Goal: Task Accomplishment & Management: Use online tool/utility

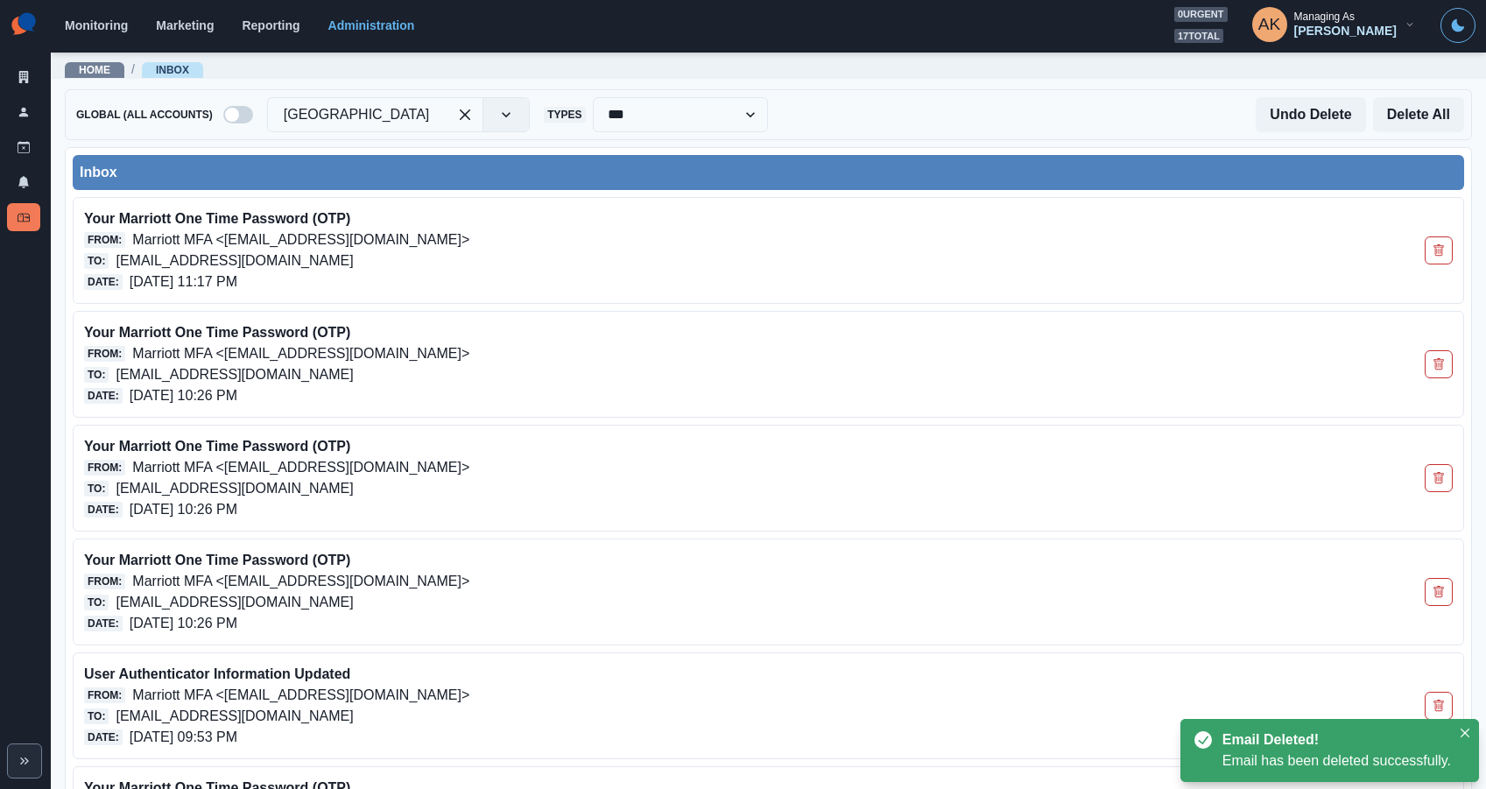
click at [104, 32] on div "Monitoring Marketing Reporting Administration 0 urgent 17 total AK Managing As …" at bounding box center [770, 25] width 1411 height 36
click at [104, 23] on link "Monitoring" at bounding box center [96, 25] width 63 height 14
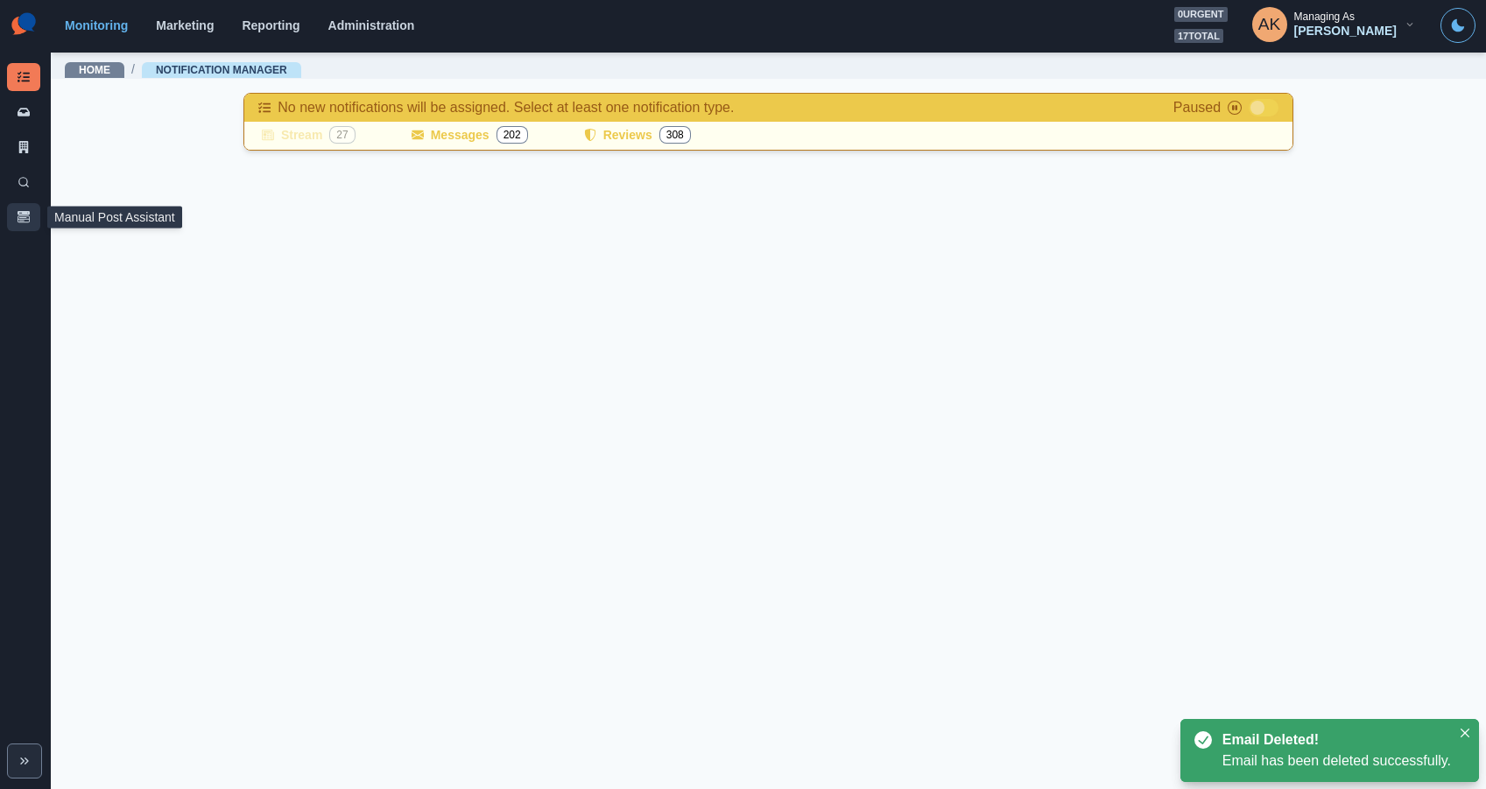
click at [24, 215] on icon "button" at bounding box center [24, 217] width 12 height 12
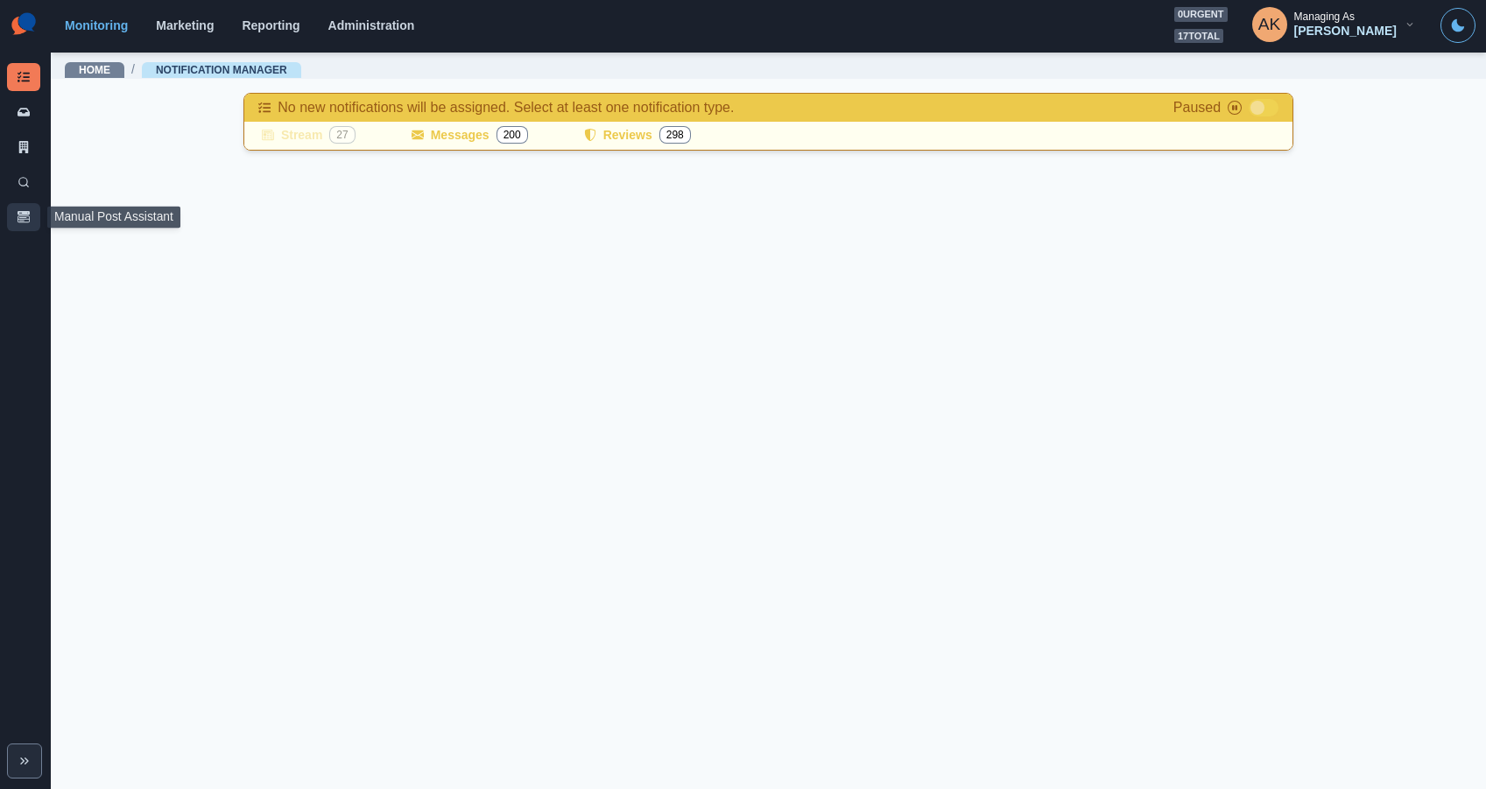
click at [11, 213] on button "Manual Post Assistant" at bounding box center [23, 217] width 33 height 28
click at [14, 213] on button "Manual Post Assistant" at bounding box center [23, 217] width 33 height 28
click at [351, 43] on section "Monitoring Marketing Reporting Administration 0 urgent 17 total AK Managing As …" at bounding box center [768, 26] width 1435 height 53
click at [352, 33] on div "Monitoring Marketing Reporting Administration 0 urgent 17 total AK Managing As …" at bounding box center [770, 25] width 1411 height 36
click at [340, 27] on link "Administration" at bounding box center [371, 25] width 87 height 14
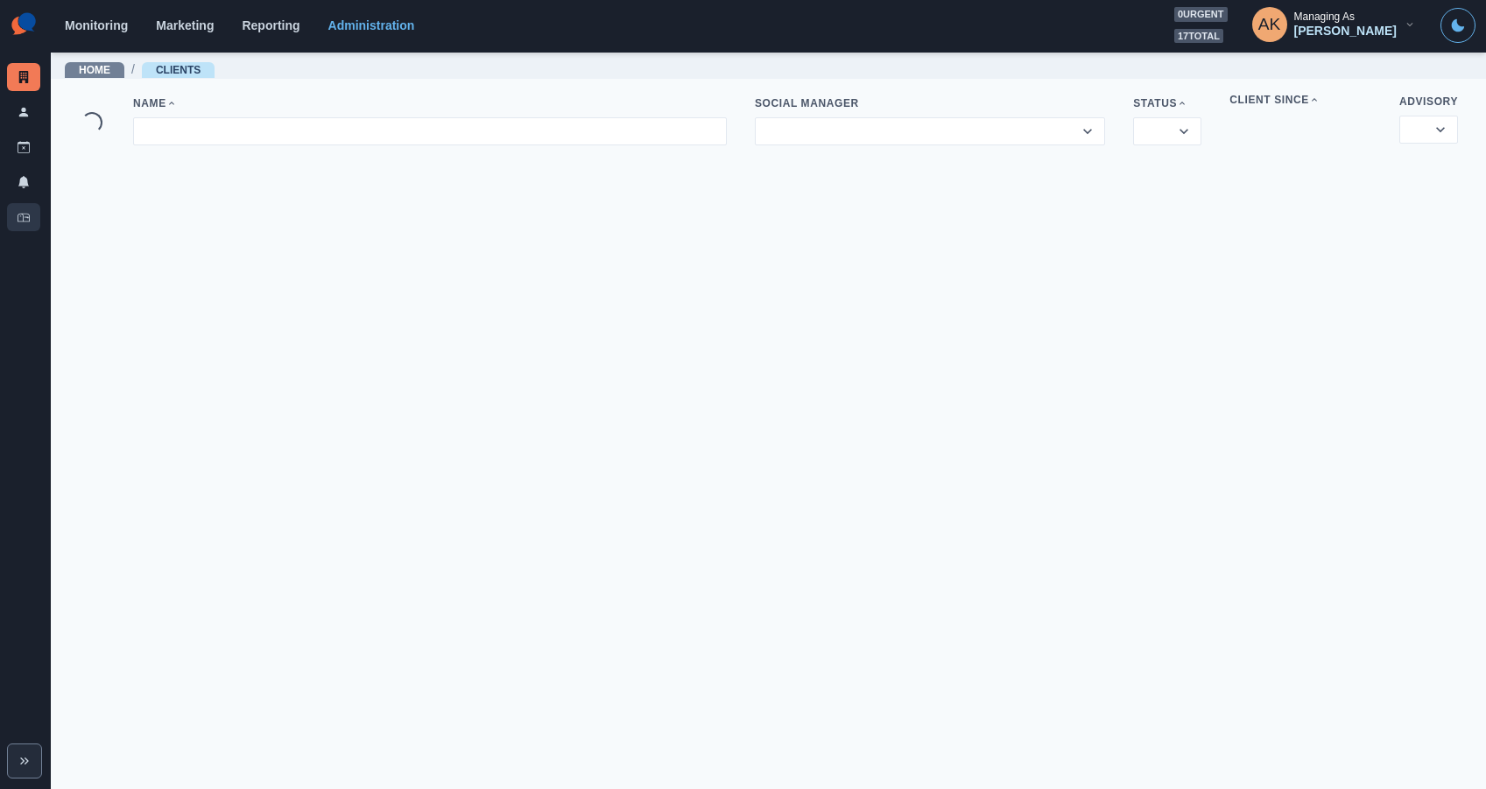
click at [27, 211] on icon at bounding box center [24, 217] width 12 height 12
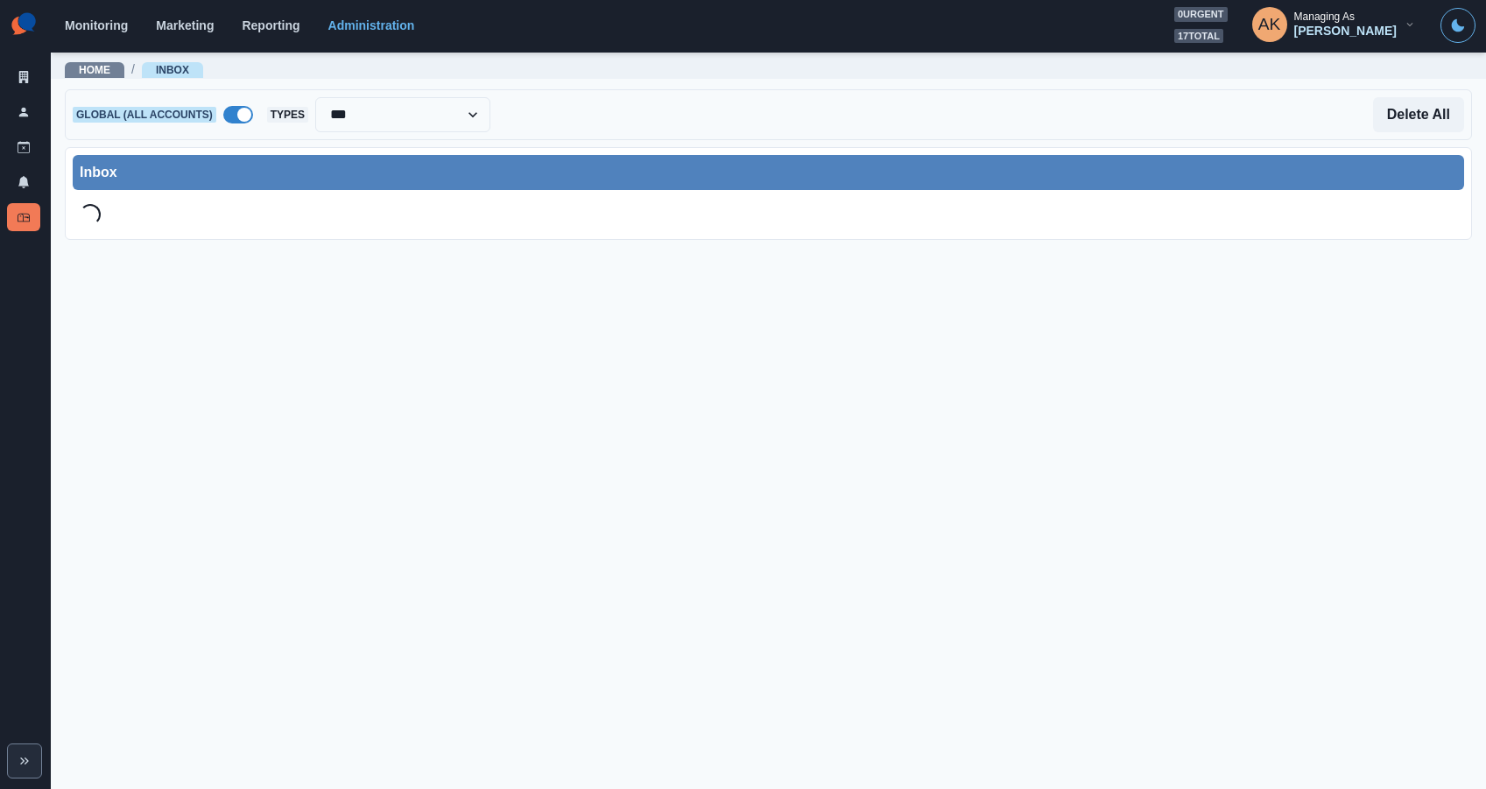
click at [245, 106] on span at bounding box center [238, 115] width 30 height 18
click at [321, 116] on div at bounding box center [375, 114] width 183 height 25
paste input "**********"
type input "**********"
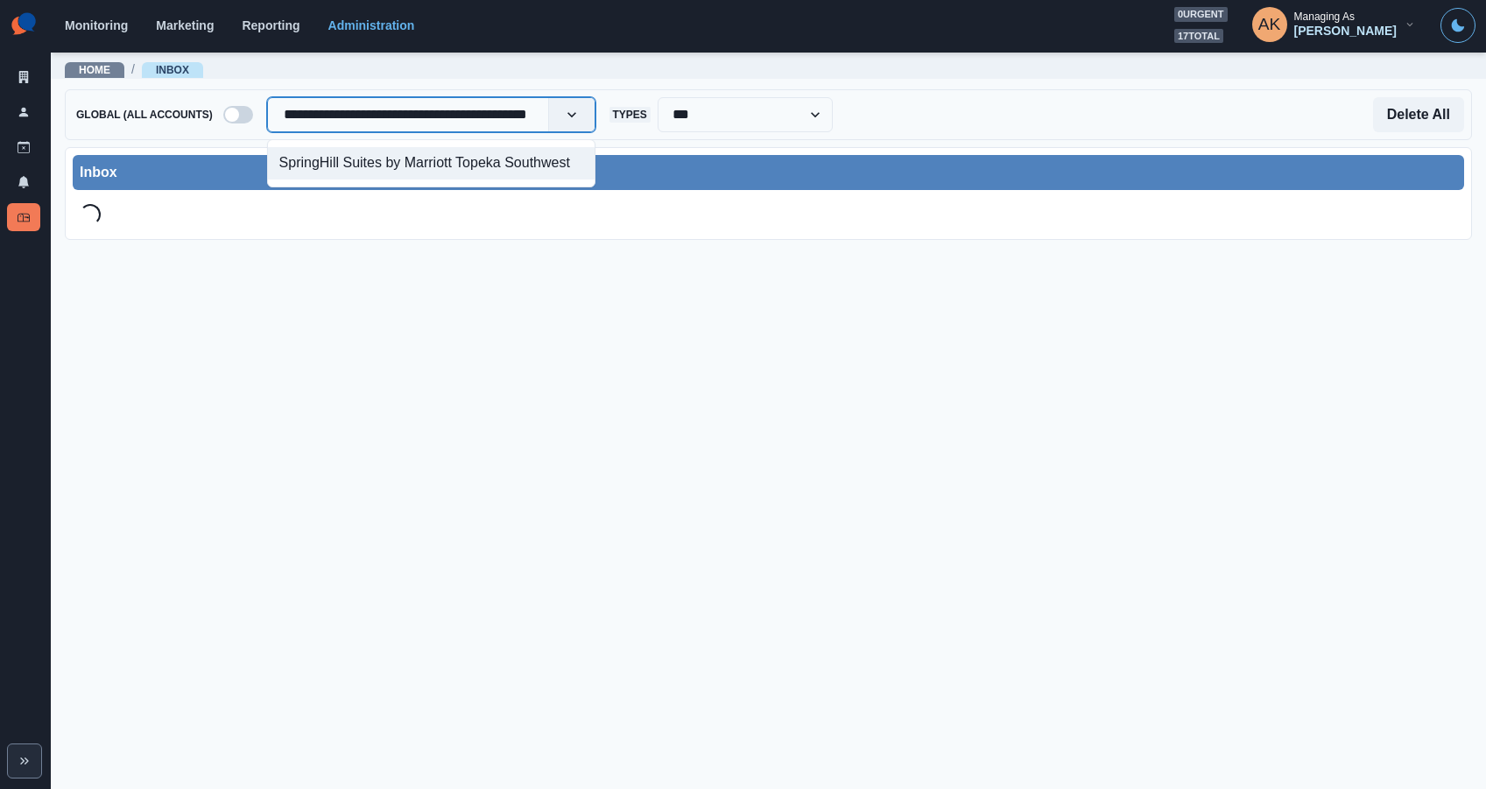
scroll to position [0, 27]
click at [330, 157] on div "SpringHill Suites by Marriott Topeka Southwest" at bounding box center [431, 163] width 327 height 32
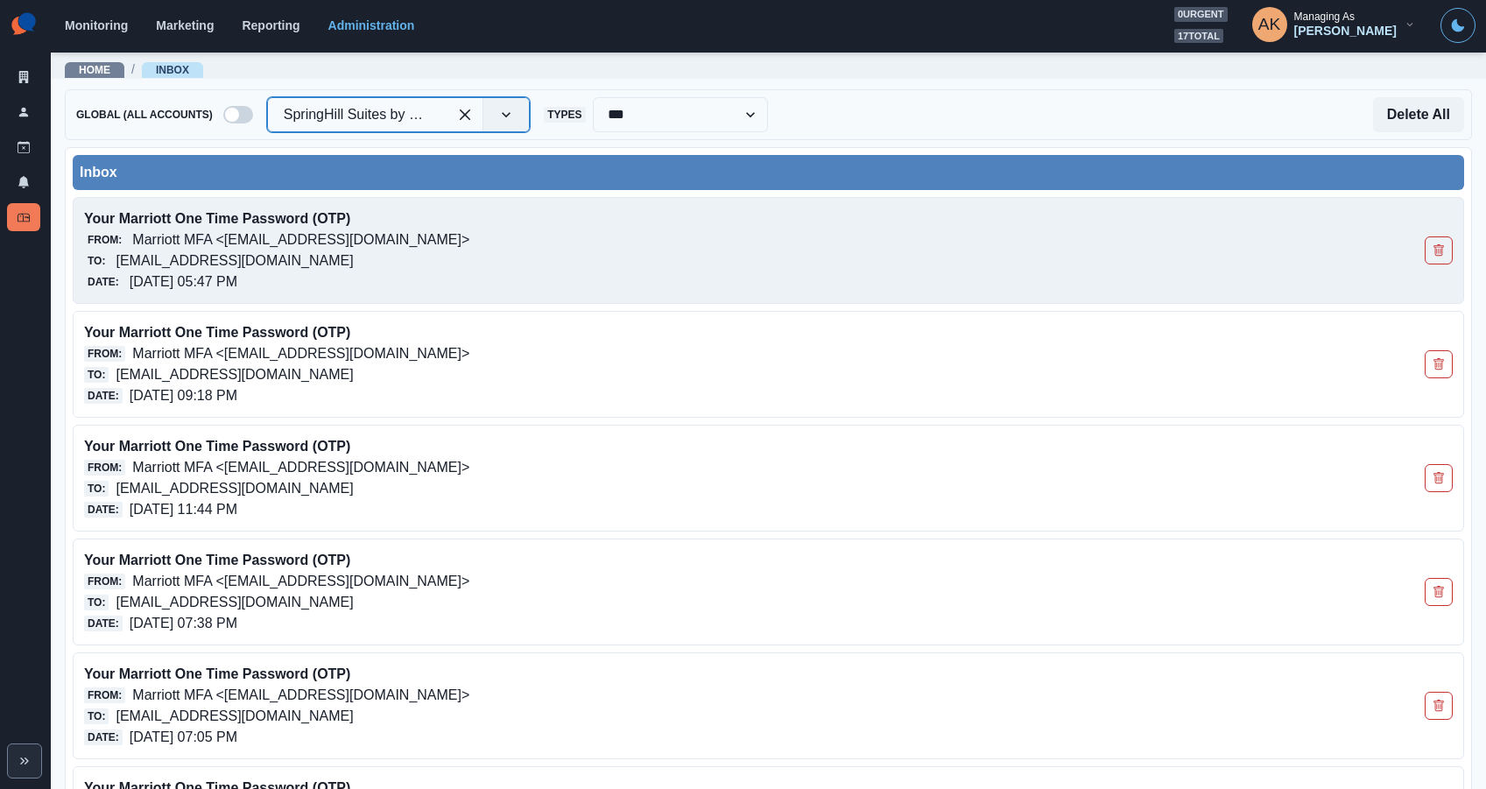
click at [353, 250] on p "[EMAIL_ADDRESS][DOMAIN_NAME]" at bounding box center [234, 260] width 237 height 21
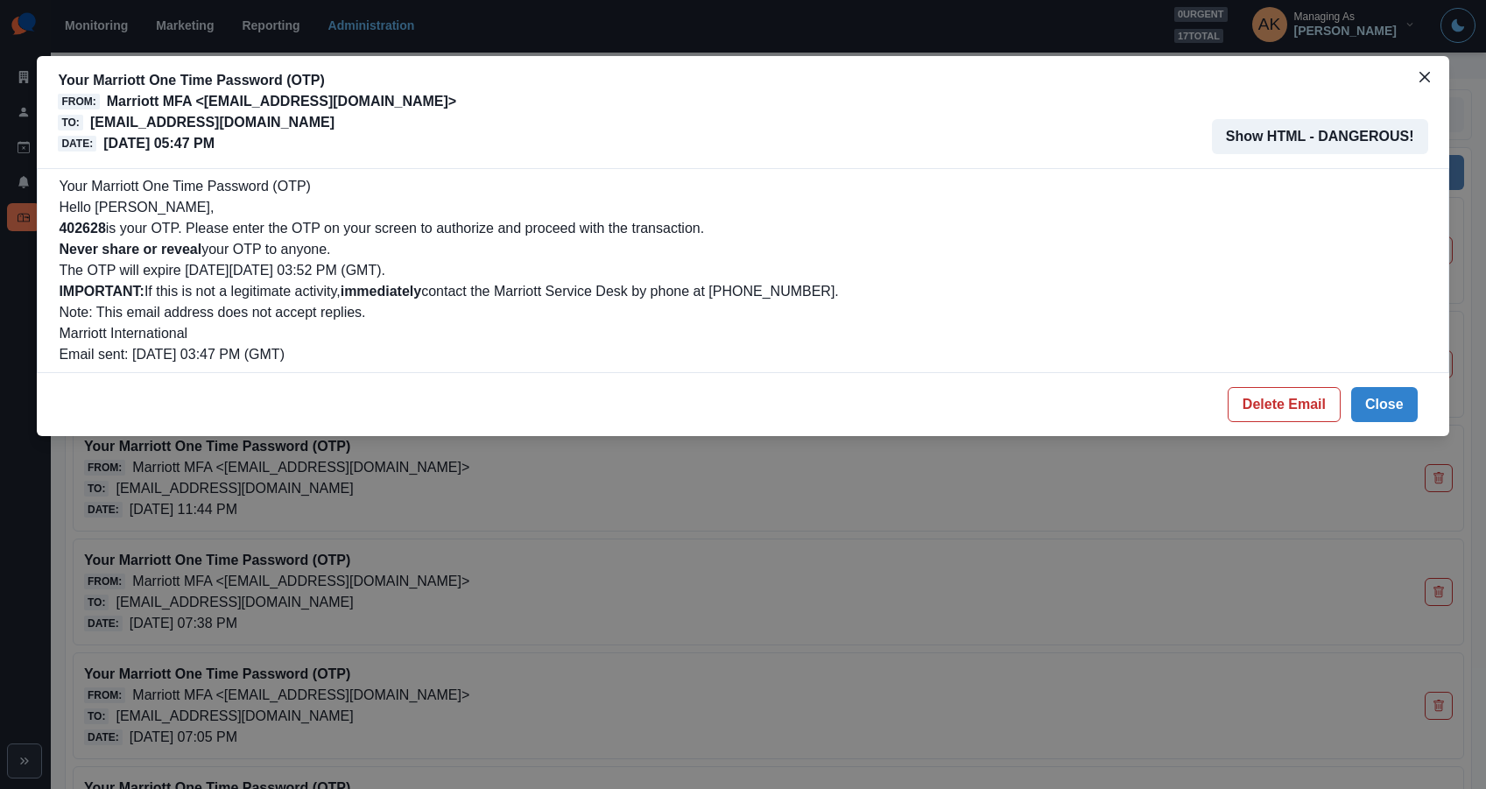
click at [99, 226] on b "402628" at bounding box center [82, 228] width 46 height 15
copy b "402628"
click at [1244, 418] on button "Delete Email" at bounding box center [1284, 404] width 113 height 35
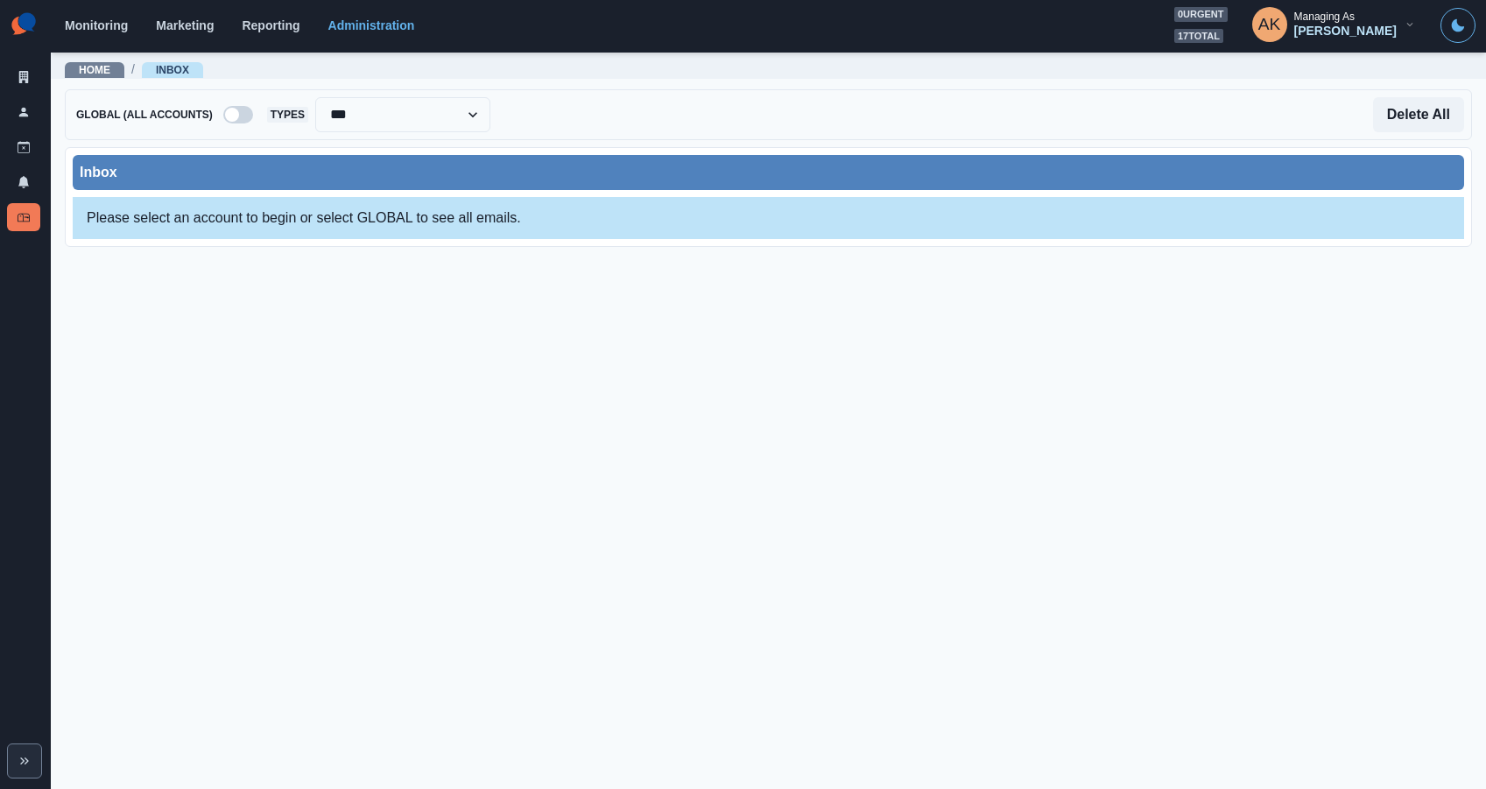
click at [243, 112] on span at bounding box center [238, 115] width 30 height 18
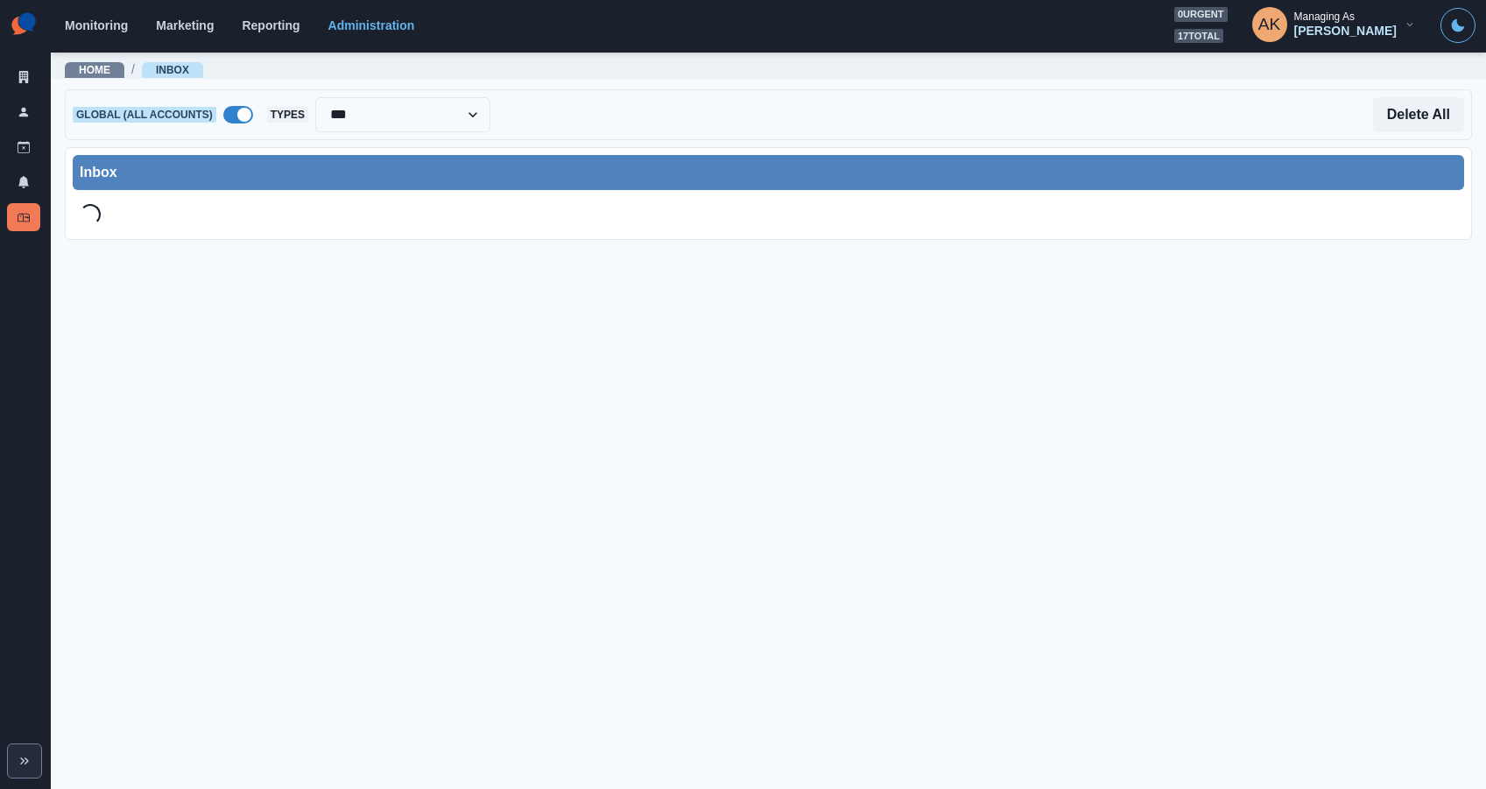
click at [237, 113] on span at bounding box center [238, 115] width 30 height 18
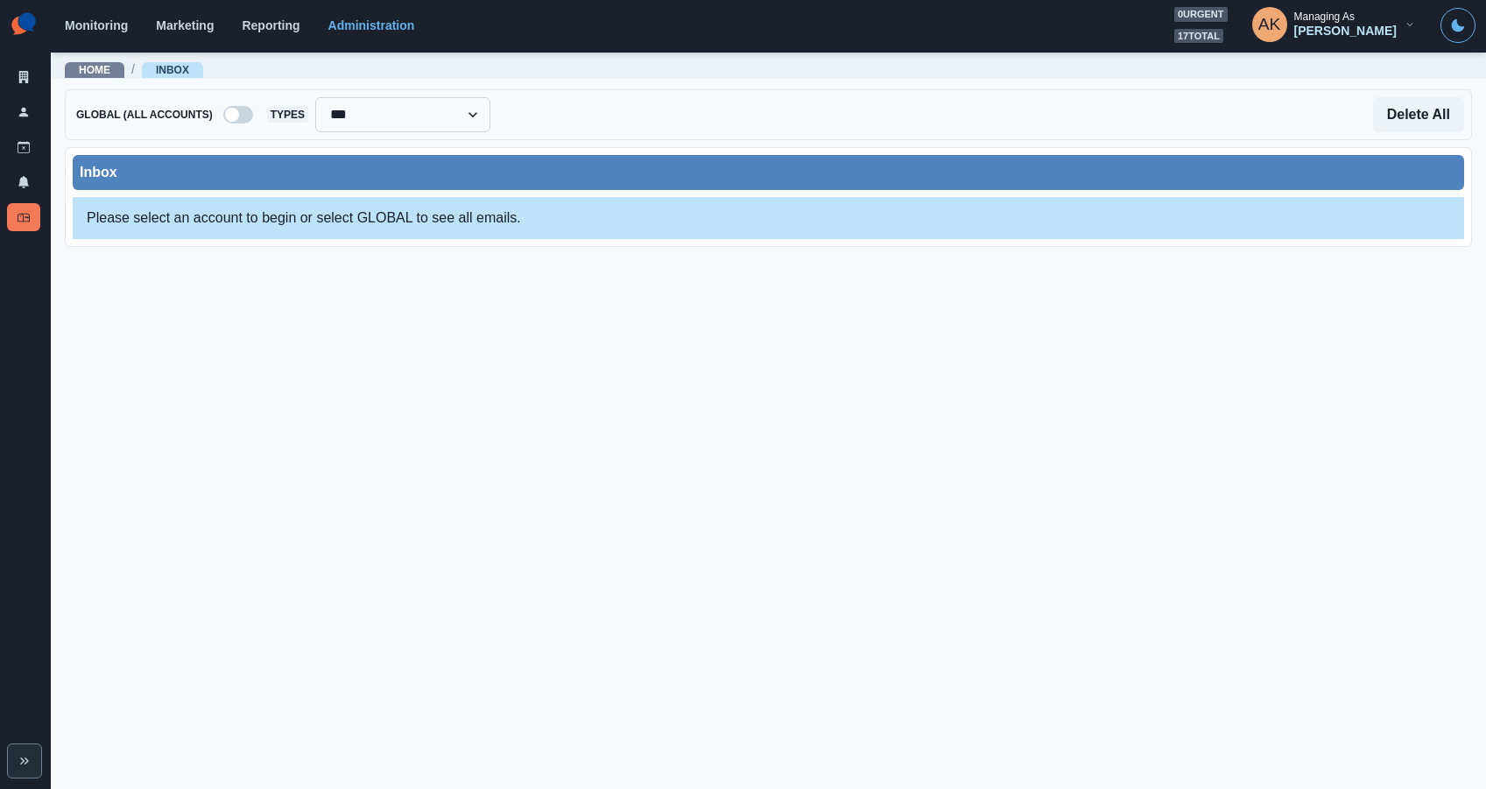
click at [359, 111] on select "**********" at bounding box center [402, 114] width 175 height 35
click at [239, 116] on span at bounding box center [232, 115] width 14 height 14
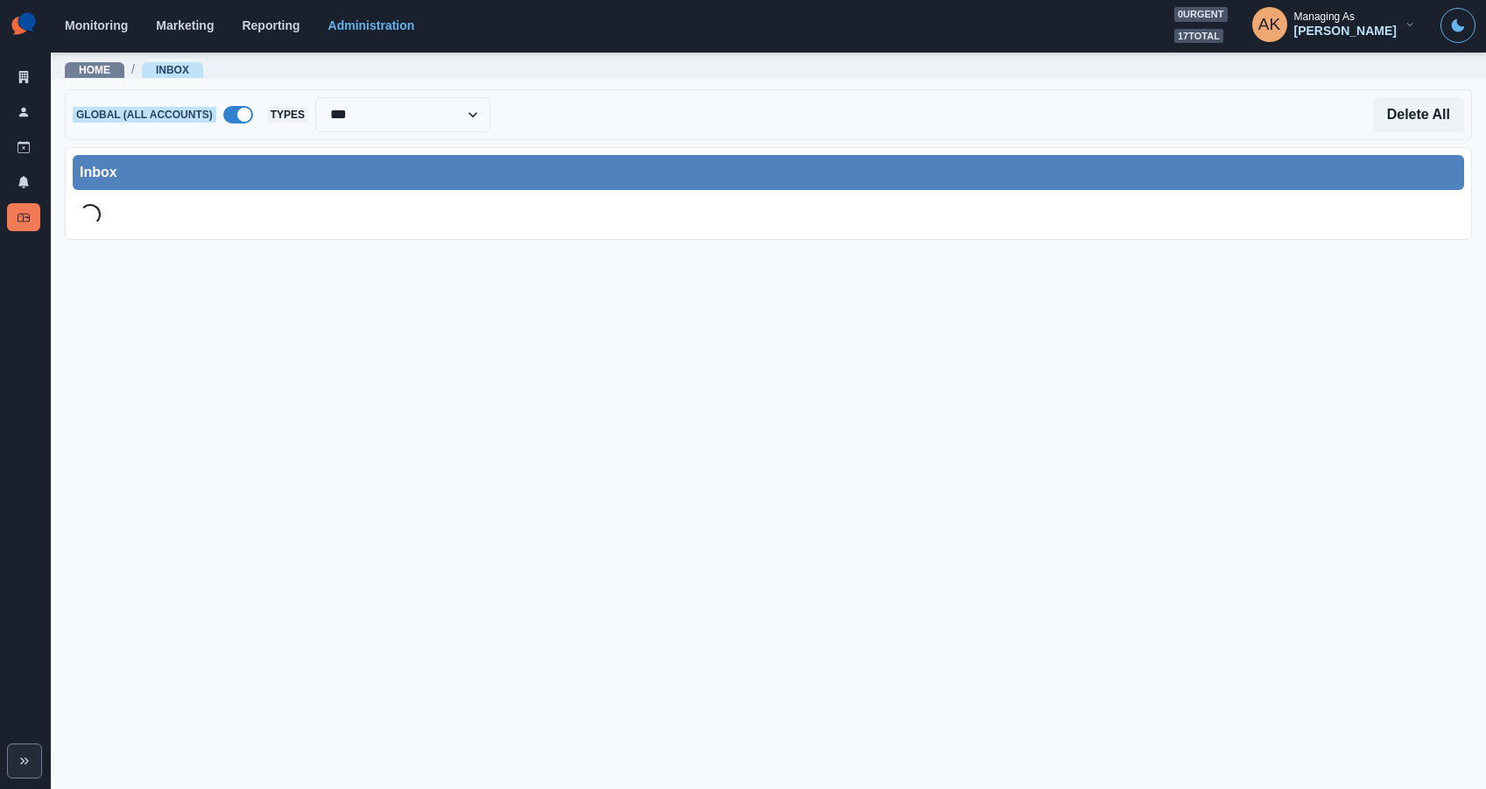
click at [226, 117] on span at bounding box center [238, 115] width 30 height 18
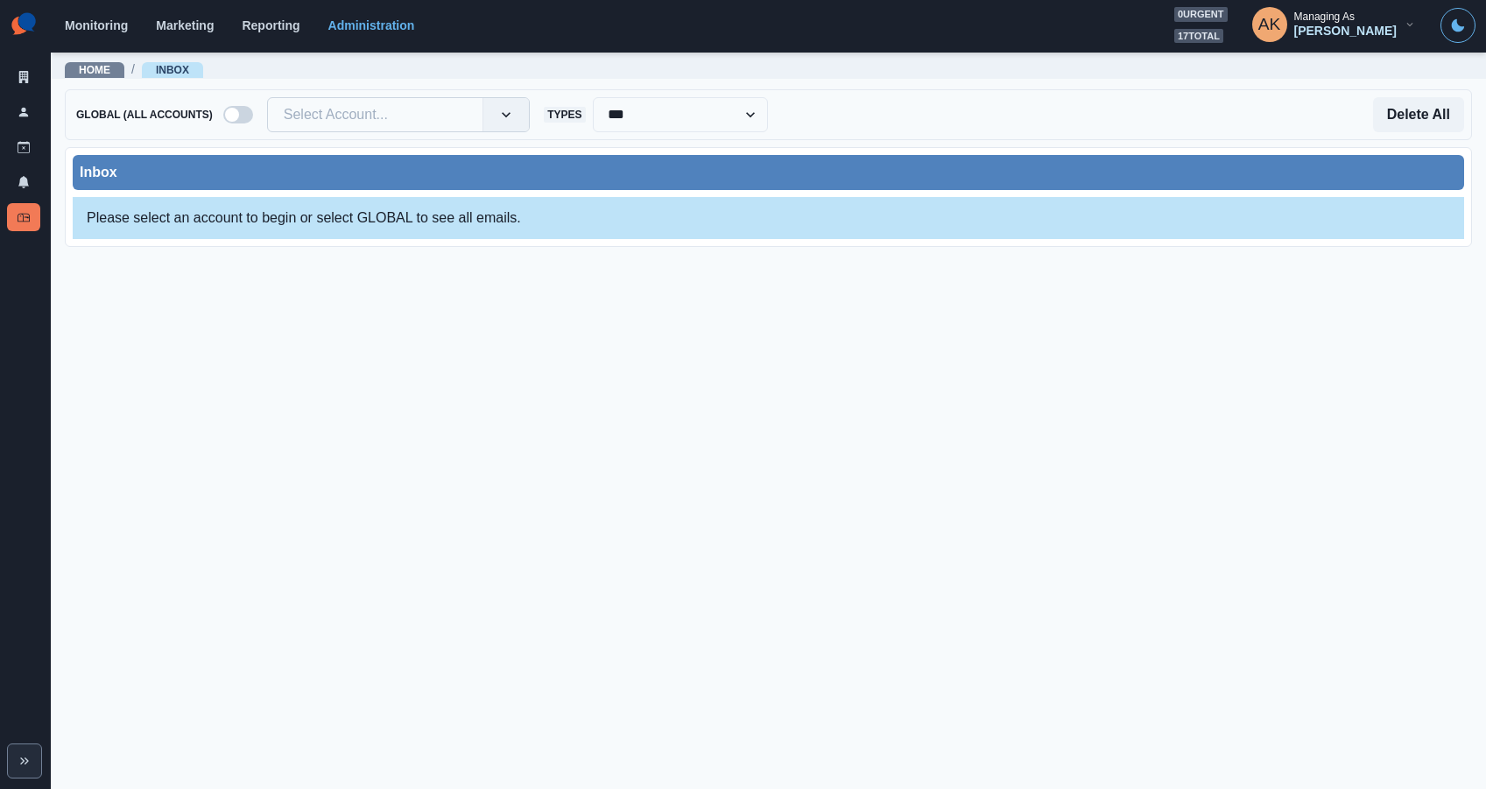
click at [346, 120] on div at bounding box center [375, 114] width 183 height 25
paste input "**********"
type input "**********"
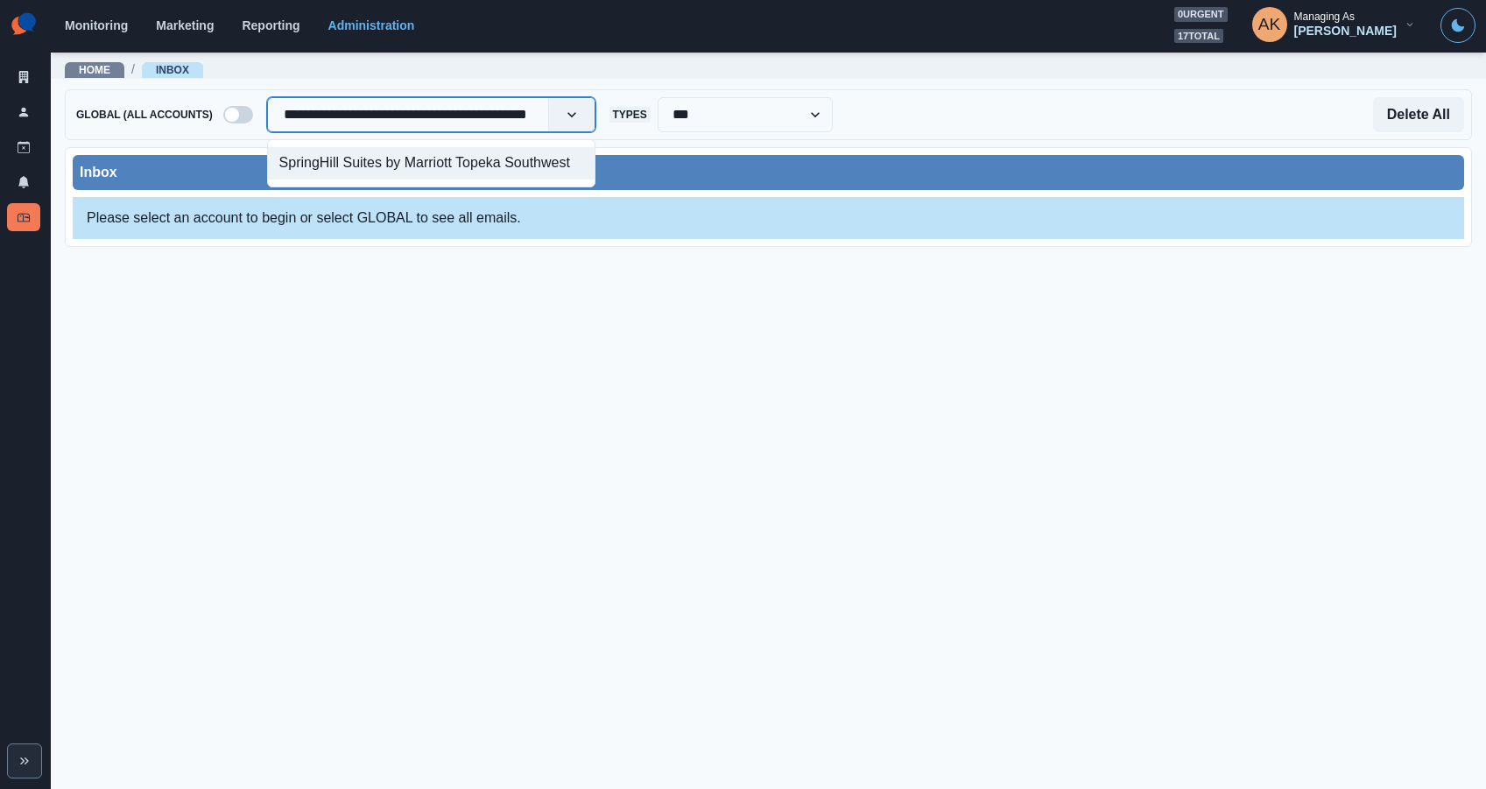
scroll to position [0, 27]
click at [477, 175] on div "SpringHill Suites by Marriott Topeka Southwest" at bounding box center [431, 163] width 327 height 32
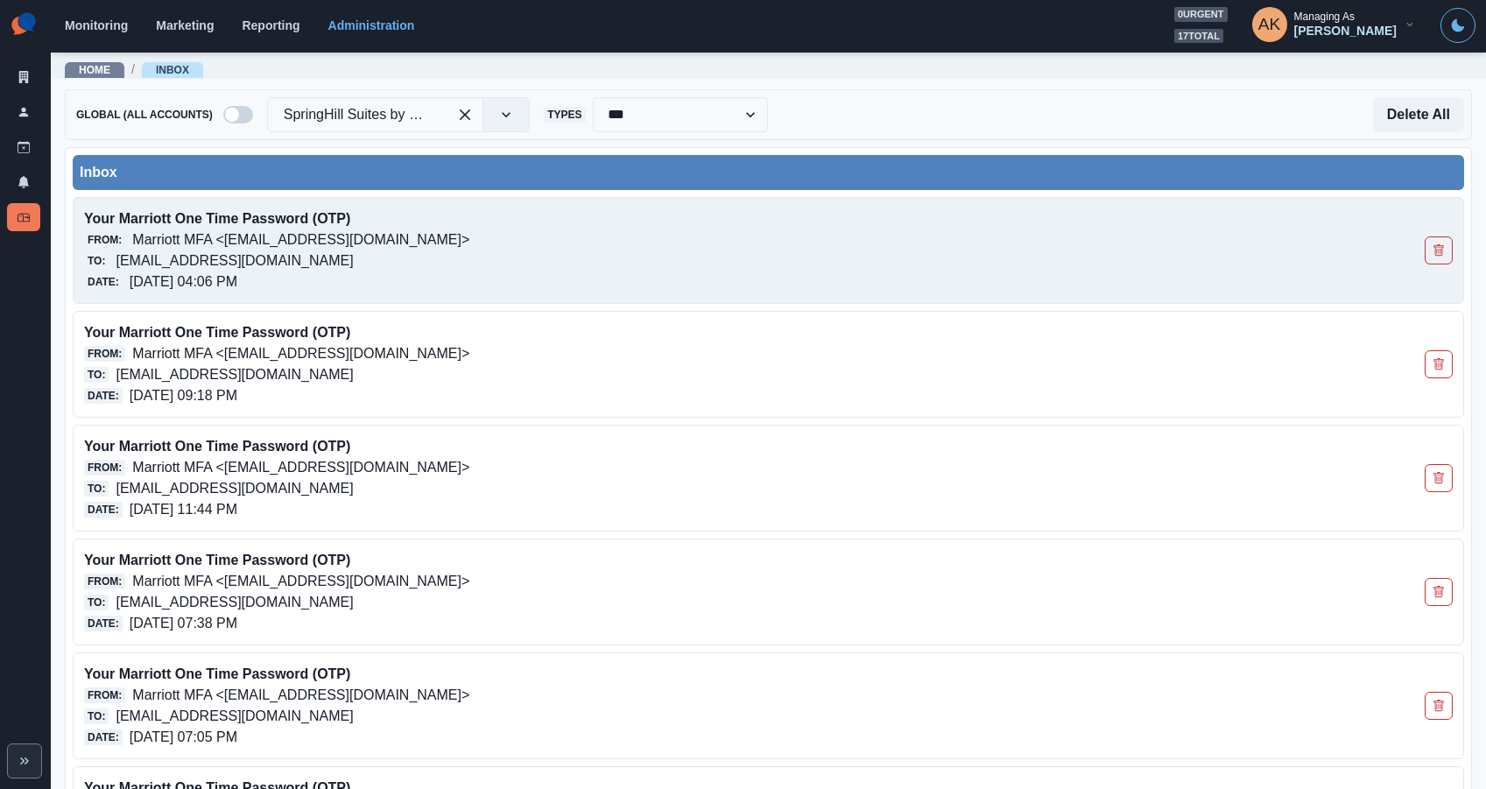
click at [451, 225] on p "Your Marriott One Time Password (OTP)" at bounding box center [631, 218] width 1095 height 21
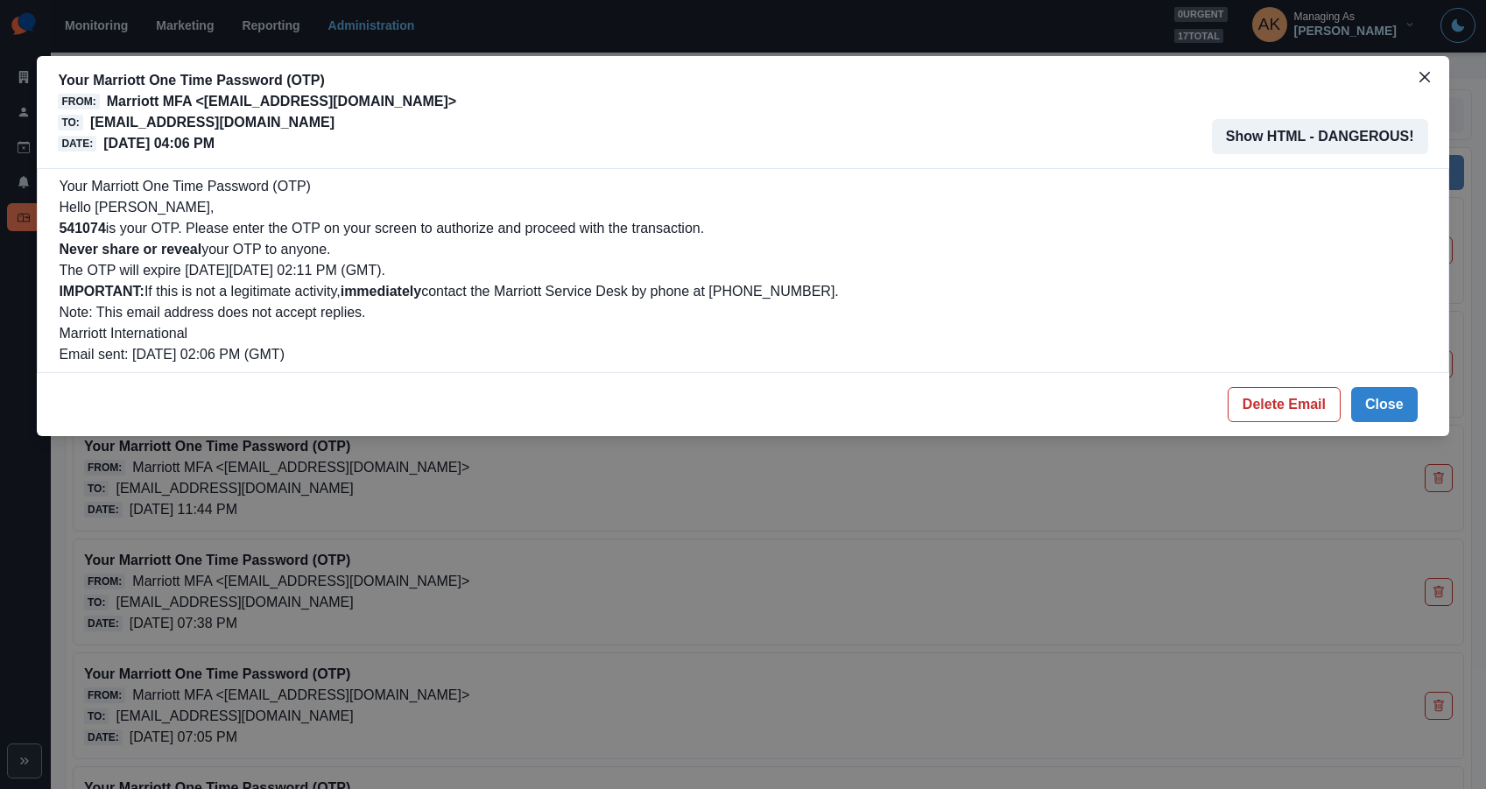
click at [95, 228] on b "541074" at bounding box center [82, 228] width 46 height 15
copy b "541074"
click at [1283, 413] on button "Delete Email" at bounding box center [1284, 404] width 113 height 35
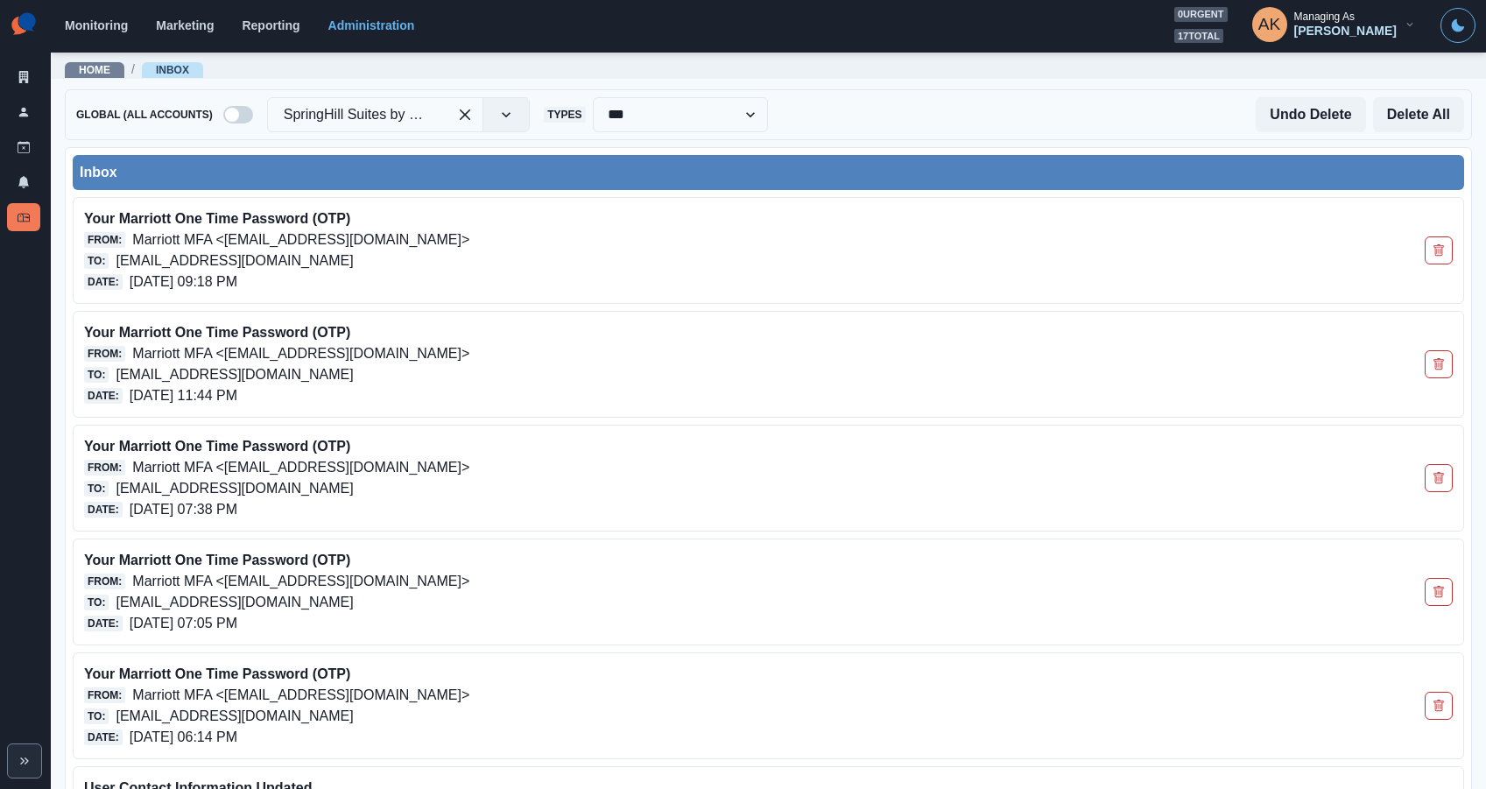
click at [195, 9] on div "Monitoring Marketing Reporting Administration 0 urgent 17 total AK Managing As …" at bounding box center [770, 25] width 1411 height 36
click at [104, 27] on link "Monitoring" at bounding box center [96, 25] width 63 height 14
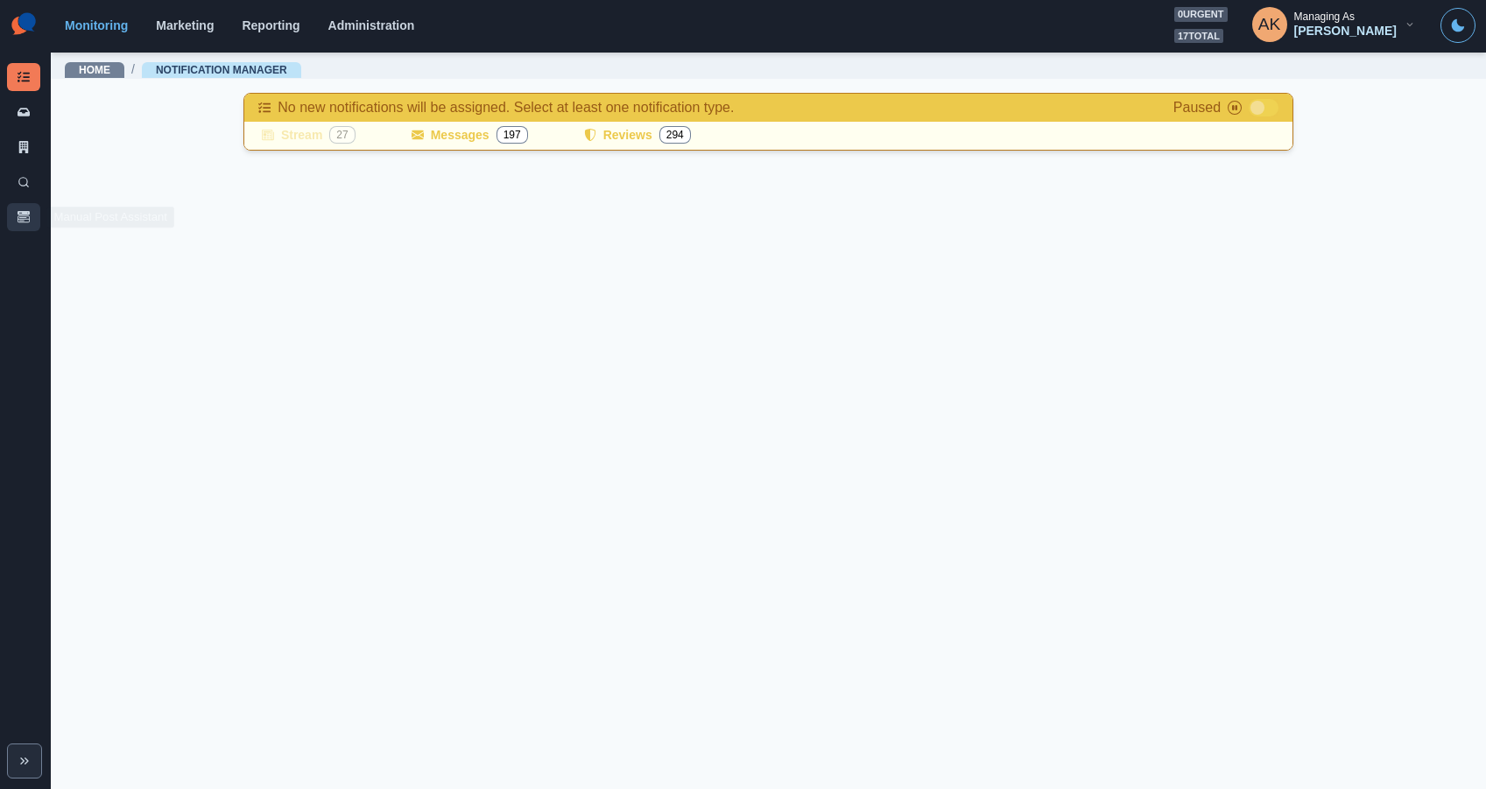
click at [18, 215] on icon "button" at bounding box center [24, 216] width 12 height 11
